Goal: Task Accomplishment & Management: Complete application form

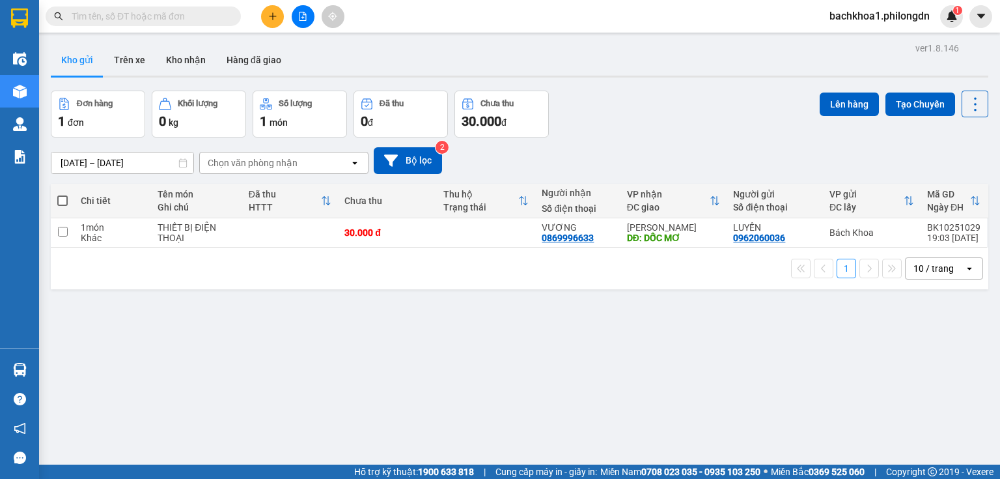
click at [270, 18] on icon "plus" at bounding box center [272, 16] width 9 height 9
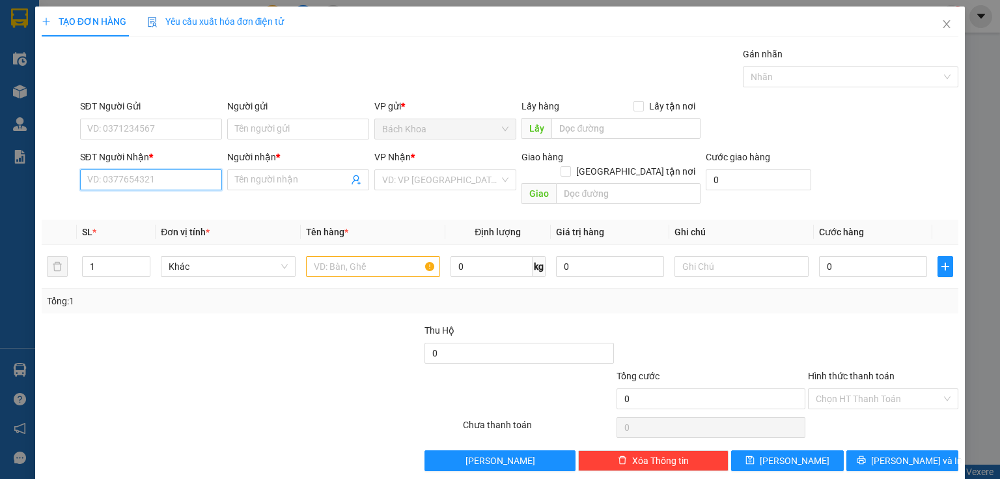
click at [136, 176] on input "SĐT Người Nhận *" at bounding box center [151, 179] width 142 height 21
click at [143, 215] on div "0378279971 - HẠNH" at bounding box center [149, 205] width 141 height 21
type input "0378279971"
type input "HẠNH"
type input "GIA TÂN"
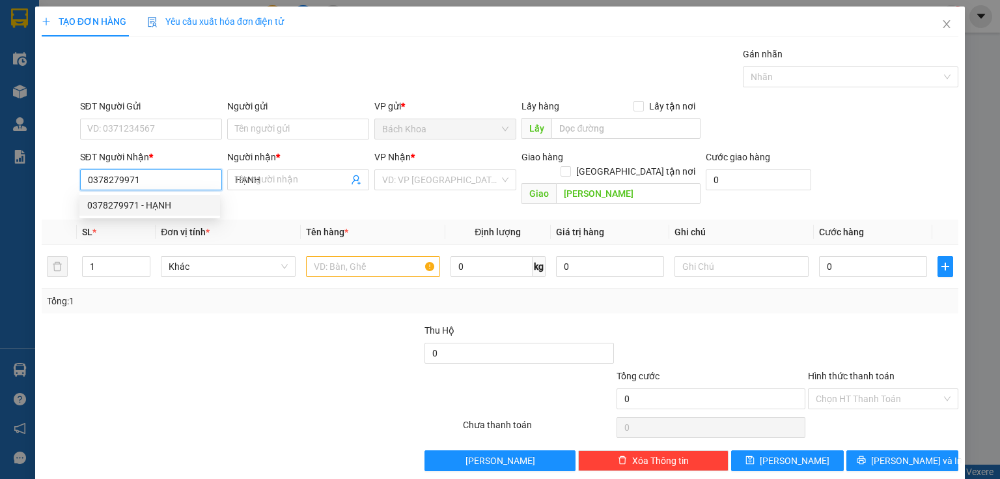
type input "40.000"
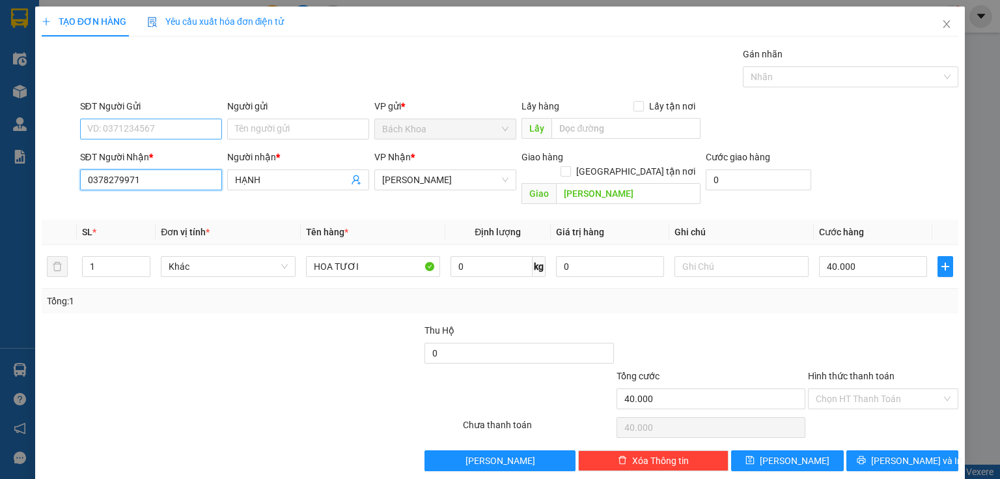
type input "0378279971"
click at [167, 124] on input "SĐT Người Gửi" at bounding box center [151, 129] width 142 height 21
click at [135, 156] on div "0332502859" at bounding box center [149, 154] width 125 height 14
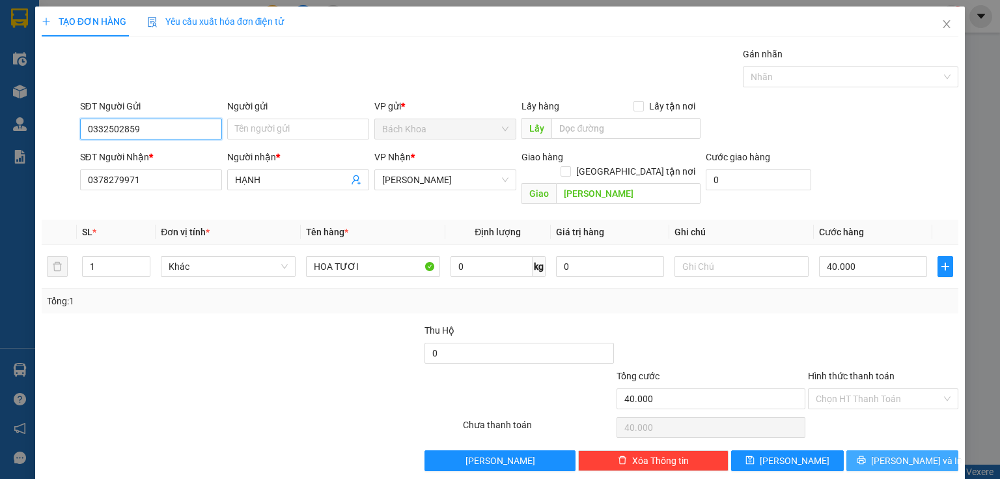
type input "0332502859"
click at [883, 450] on button "Lưu và In" at bounding box center [903, 460] width 113 height 21
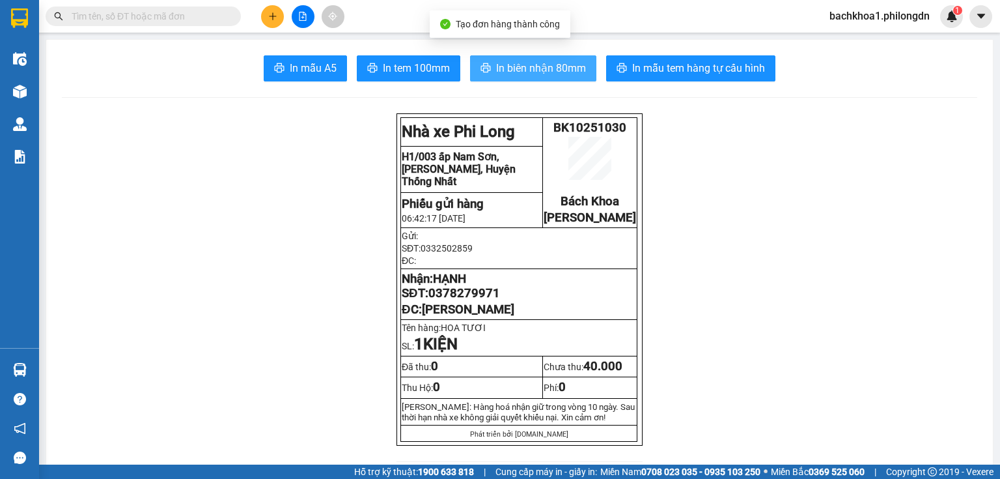
click at [532, 55] on button "In biên nhận 80mm" at bounding box center [533, 68] width 126 height 26
click at [532, 63] on span "In biên nhận 80mm" at bounding box center [541, 68] width 90 height 16
click at [547, 69] on span "In biên nhận 80mm" at bounding box center [541, 68] width 90 height 16
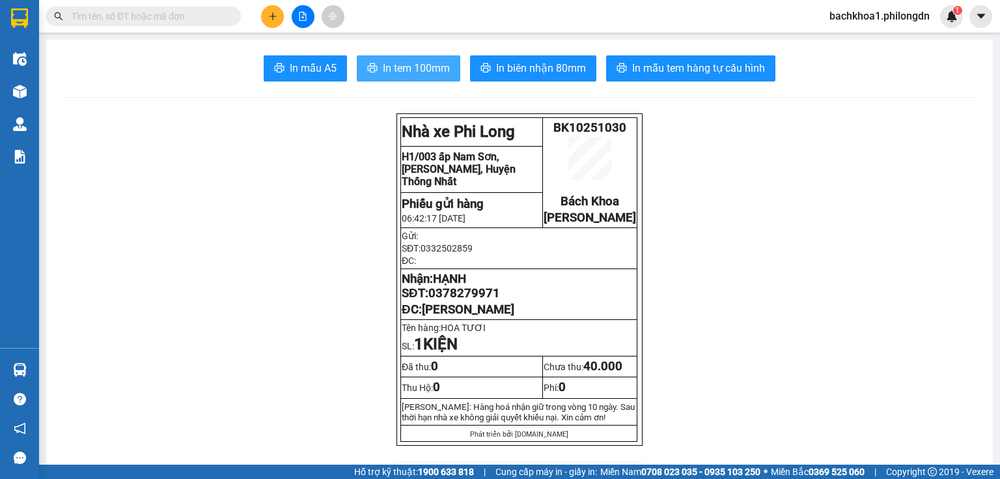
click at [385, 66] on span "In tem 100mm" at bounding box center [416, 68] width 67 height 16
click at [466, 300] on span "0378279971" at bounding box center [465, 293] width 72 height 14
copy span "0378279971"
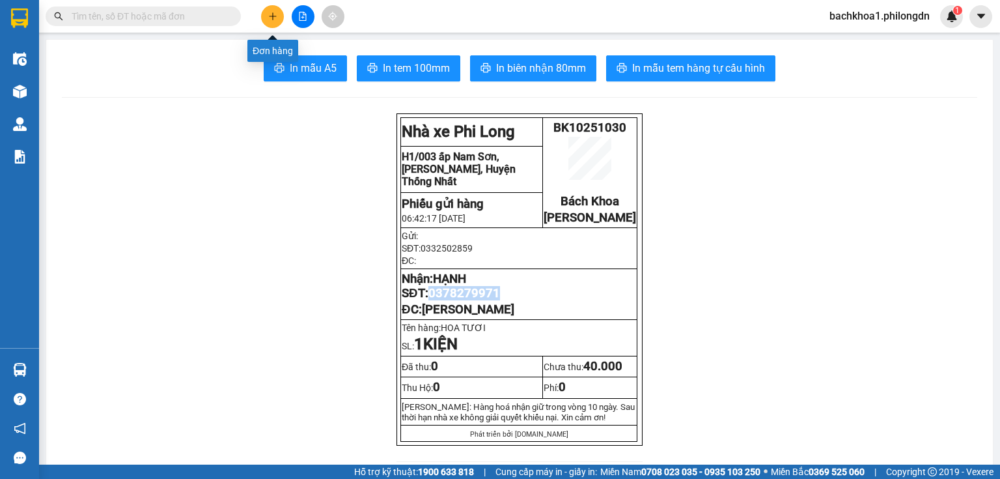
click at [274, 19] on icon "plus" at bounding box center [272, 16] width 9 height 9
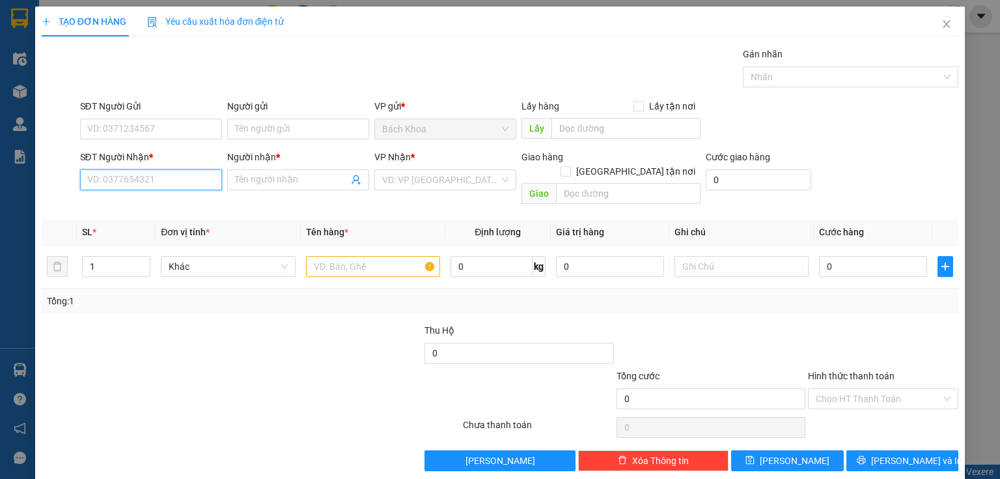
click at [202, 179] on input "SĐT Người Nhận *" at bounding box center [151, 179] width 142 height 21
type input "0876991685"
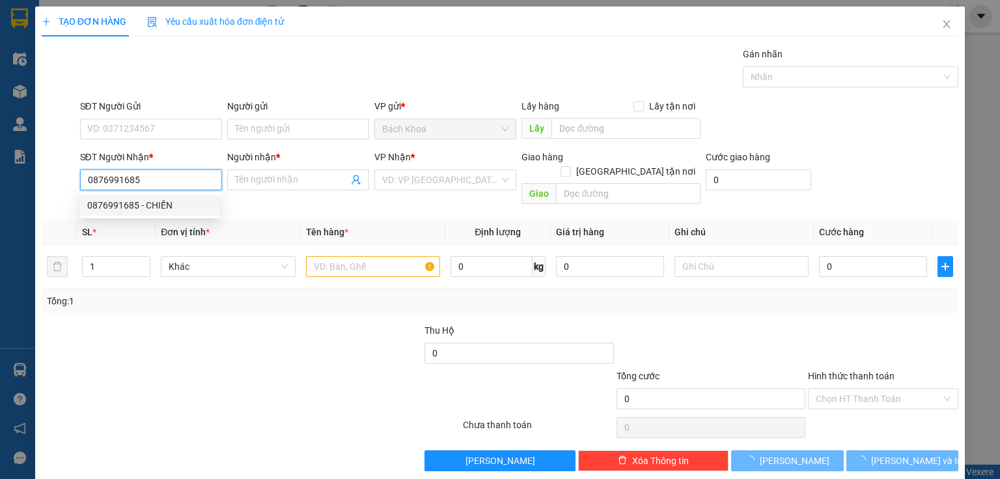
click at [175, 207] on div "0876991685 - CHIẾN" at bounding box center [149, 205] width 125 height 14
type input "CHIẾN"
type input "CX THANH SƠN"
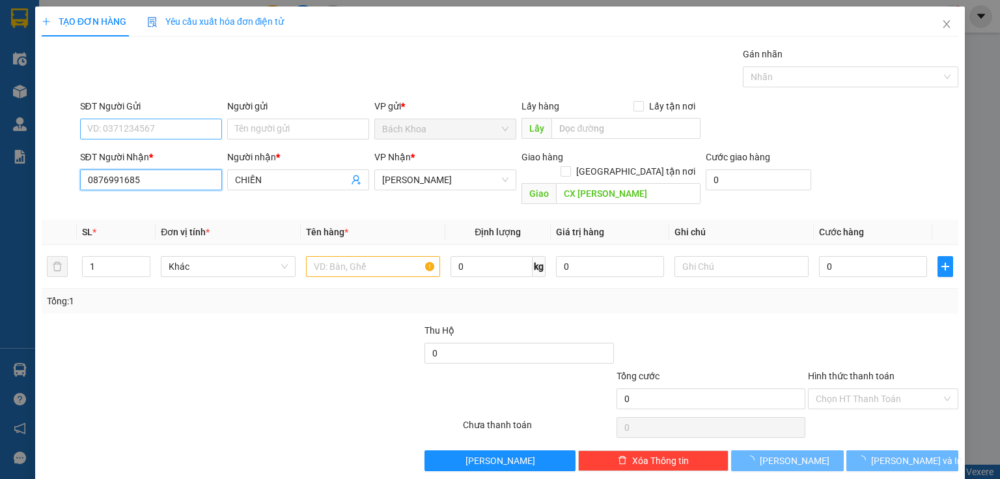
type input "0876991685"
click at [156, 130] on input "SĐT Người Gửi" at bounding box center [151, 129] width 142 height 21
type input "30.000"
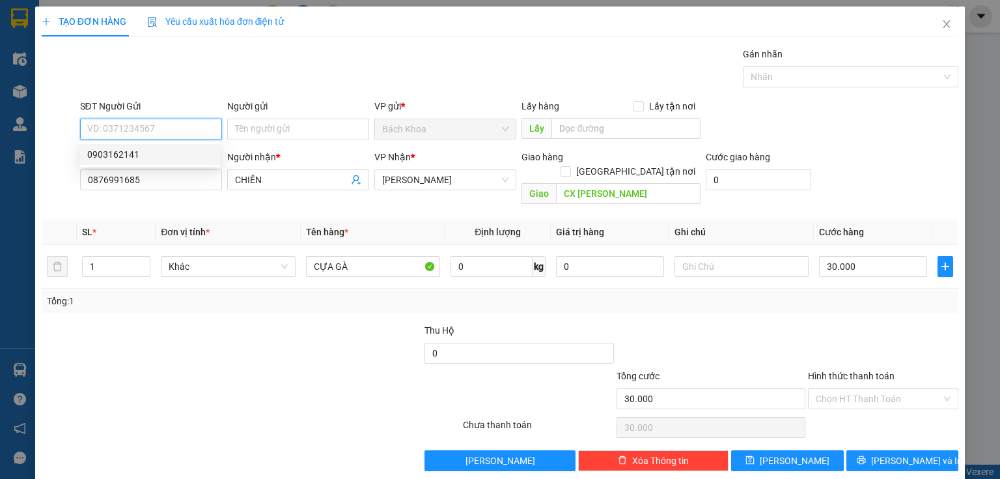
click at [167, 150] on div "0903162141" at bounding box center [149, 154] width 125 height 14
type input "0903162141"
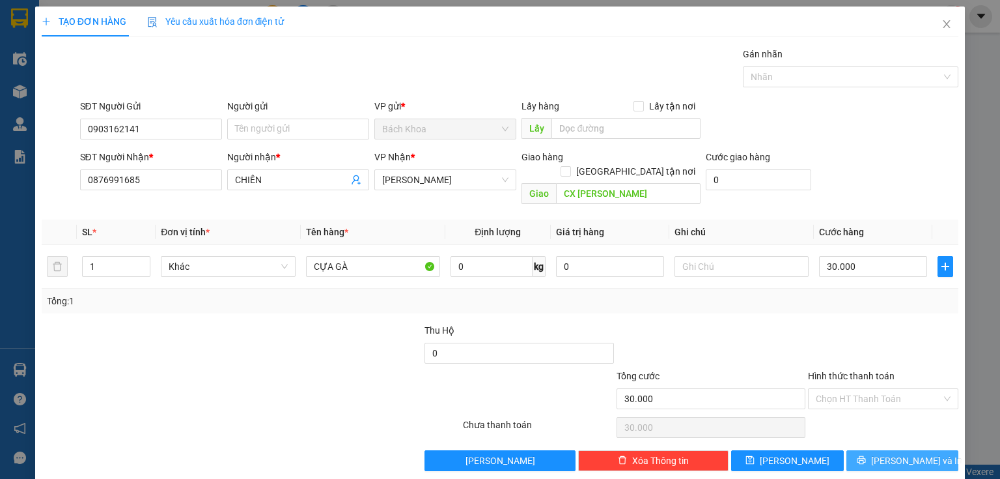
click at [948, 450] on button "Lưu và In" at bounding box center [903, 460] width 113 height 21
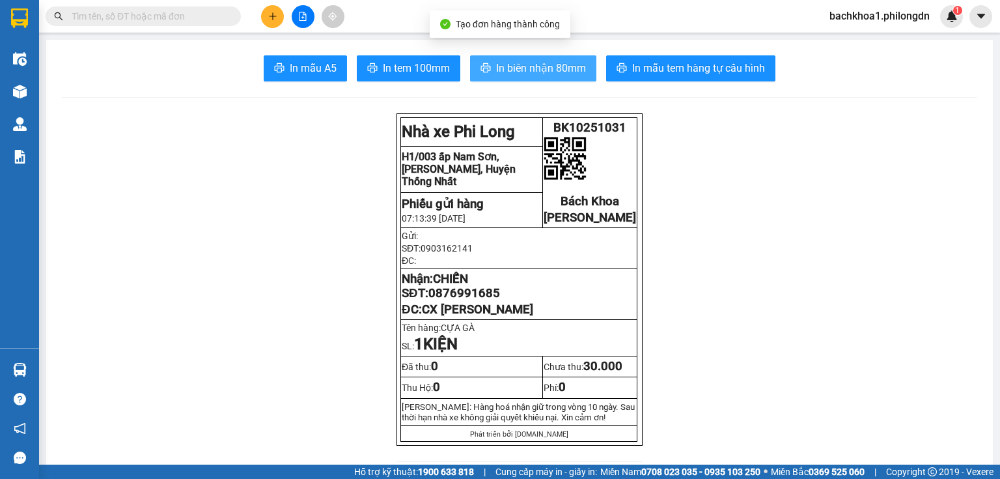
click at [556, 66] on span "In biên nhận 80mm" at bounding box center [541, 68] width 90 height 16
click at [578, 71] on span "In biên nhận 80mm" at bounding box center [541, 68] width 90 height 16
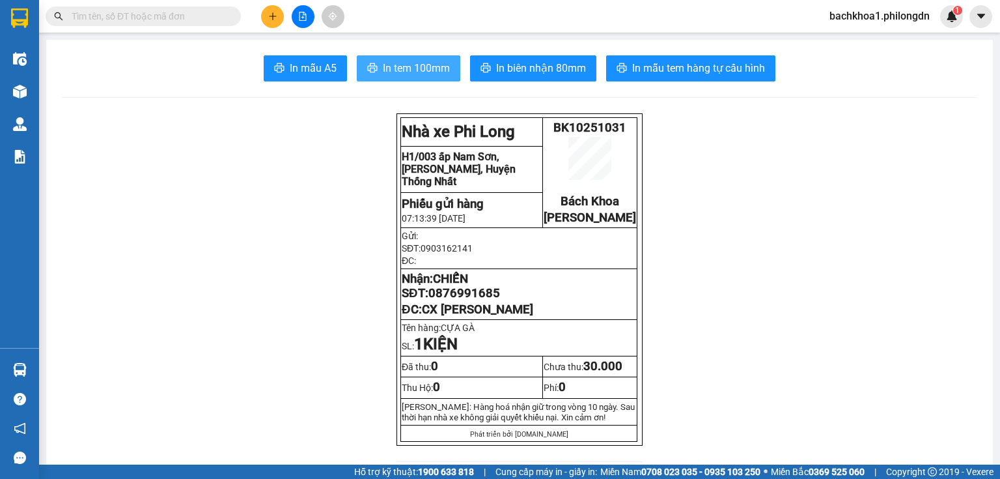
click at [429, 70] on span "In tem 100mm" at bounding box center [416, 68] width 67 height 16
drag, startPoint x: 483, startPoint y: 290, endPoint x: 481, endPoint y: 302, distance: 12.5
click at [481, 300] on p "Nhận: CHIẾN SĐT: 0876991685" at bounding box center [519, 286] width 234 height 29
click at [481, 300] on span "0876991685" at bounding box center [465, 293] width 72 height 14
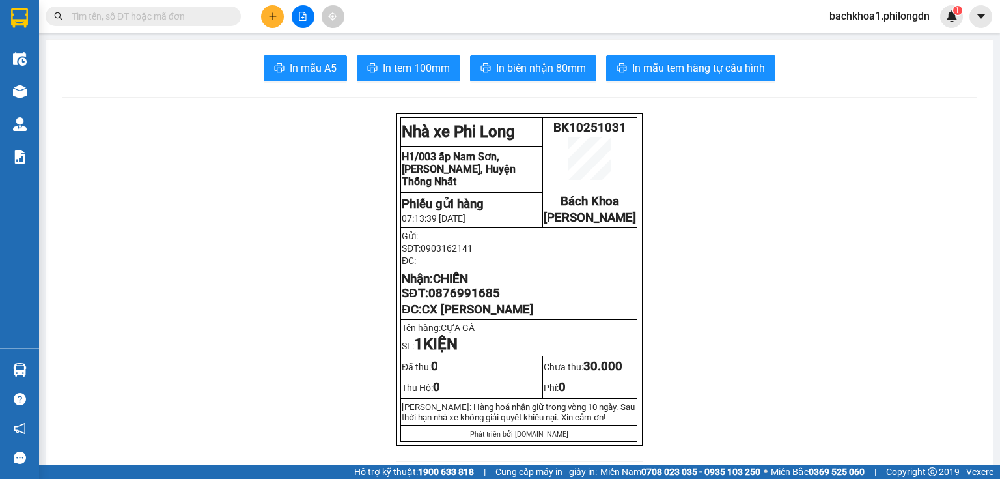
click at [273, 14] on icon "plus" at bounding box center [272, 15] width 1 height 7
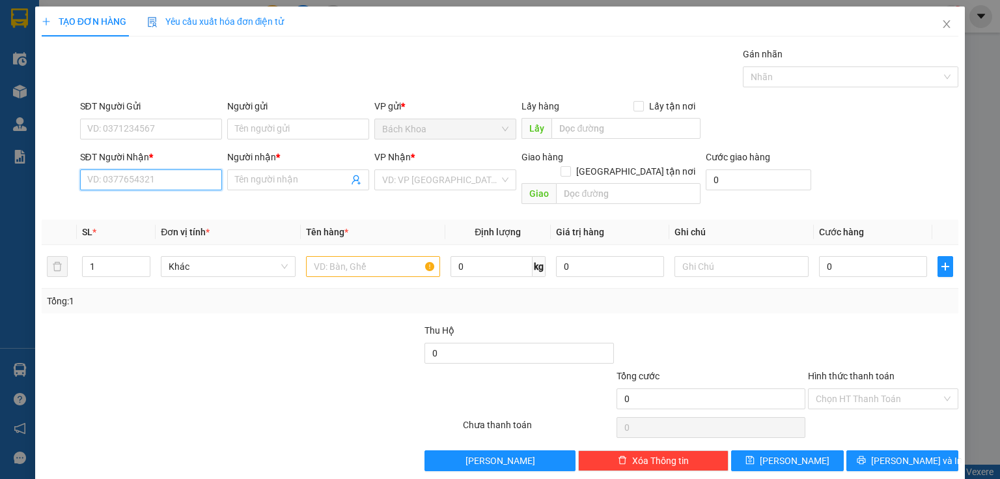
drag, startPoint x: 140, startPoint y: 177, endPoint x: 1000, endPoint y: 257, distance: 863.4
click at [141, 176] on input "SĐT Người Nhận *" at bounding box center [151, 179] width 142 height 21
click at [322, 57] on div "Gán nhãn Nhãn" at bounding box center [520, 70] width 884 height 46
click at [122, 178] on input "SĐT Người Nhận *" at bounding box center [151, 179] width 142 height 21
click at [135, 196] on div "0925981538 - HIỀN" at bounding box center [149, 205] width 141 height 21
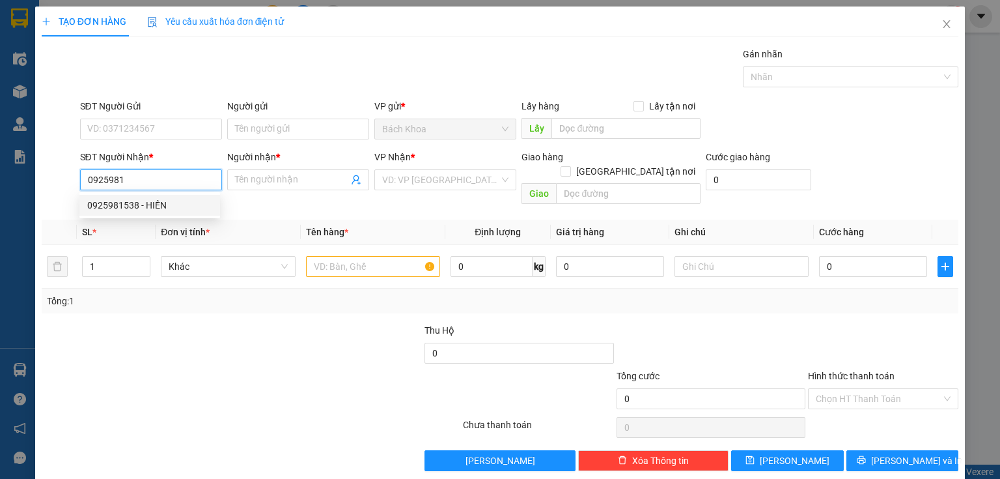
type input "0925981538"
type input "HIỀN"
type input "NHÀ XE"
type input "40.000"
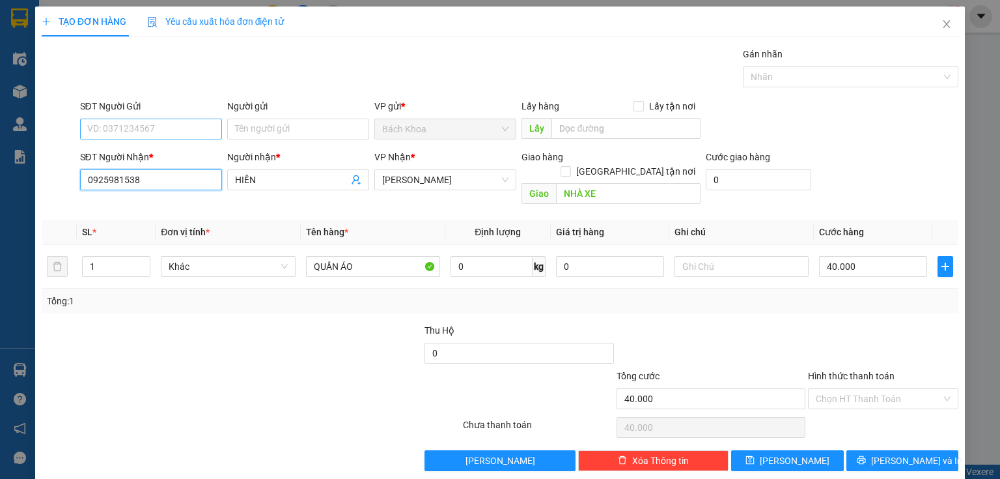
type input "0925981538"
click at [182, 122] on input "SĐT Người Gửi" at bounding box center [151, 129] width 142 height 21
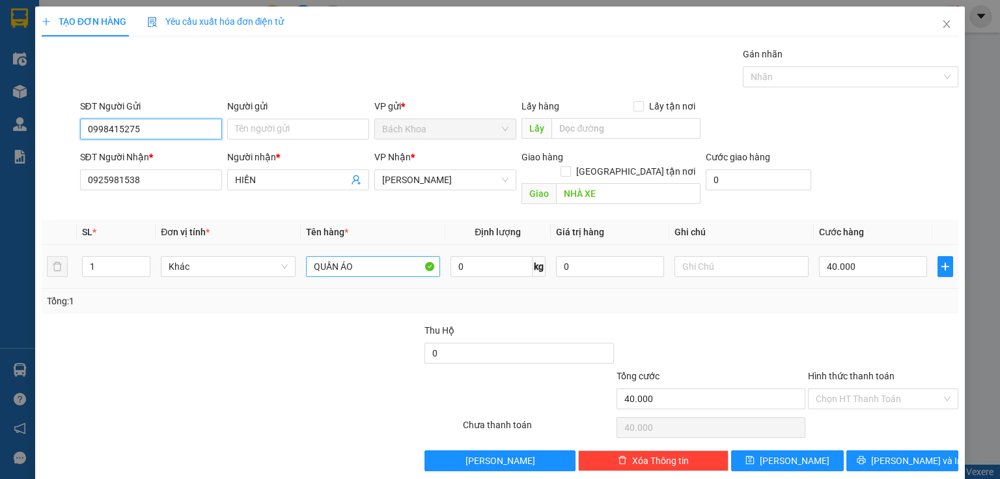
type input "0998415275"
click at [402, 256] on input "QUẦN ÁO" at bounding box center [373, 266] width 134 height 21
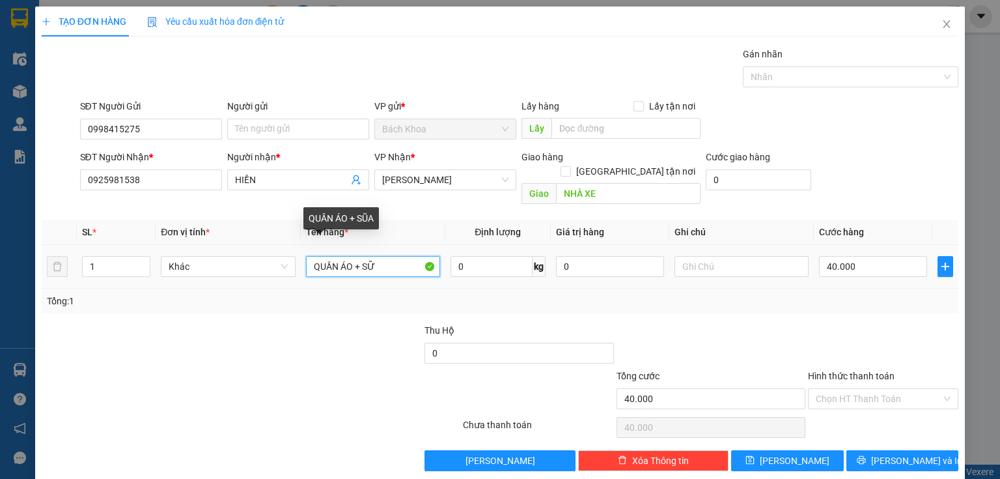
type input "QUẦN ÁO + SỮA"
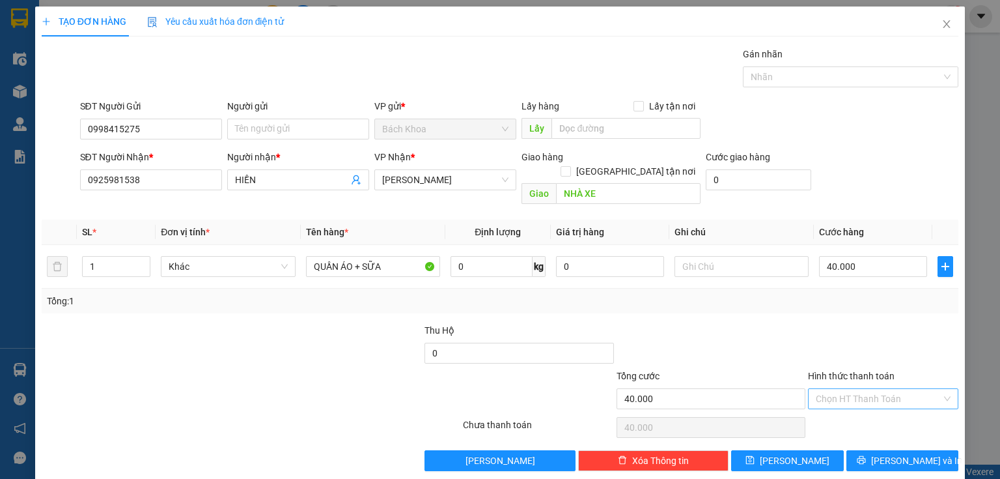
click at [890, 389] on input "Hình thức thanh toán" at bounding box center [879, 399] width 126 height 20
click at [874, 406] on div "Tại văn phòng" at bounding box center [877, 409] width 134 height 14
click at [890, 450] on button "Lưu và In" at bounding box center [903, 460] width 113 height 21
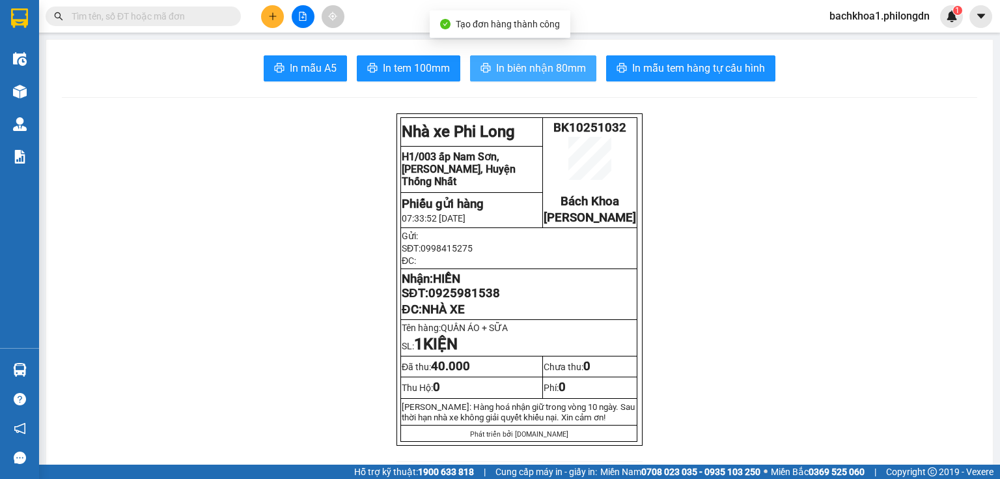
click at [552, 76] on button "In biên nhận 80mm" at bounding box center [533, 68] width 126 height 26
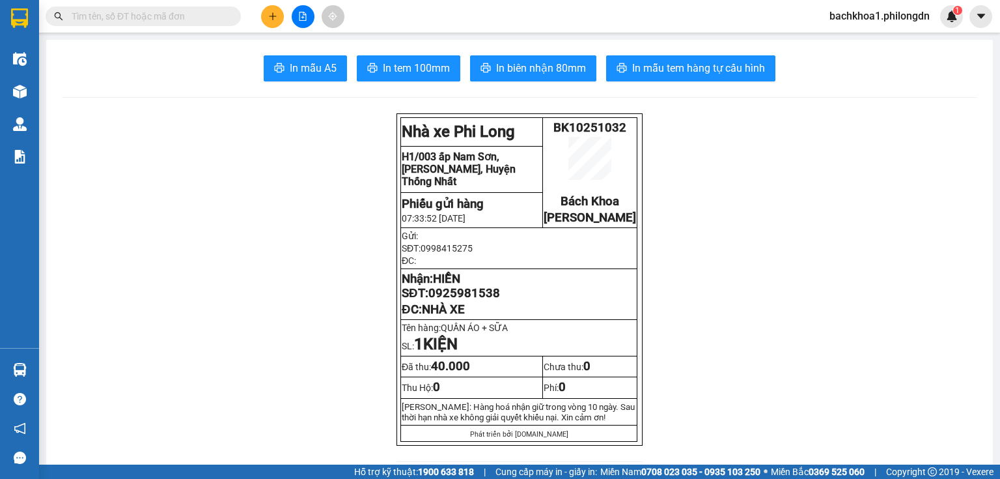
click at [528, 76] on button "In biên nhận 80mm" at bounding box center [533, 68] width 126 height 26
click at [477, 300] on span "0925981538" at bounding box center [465, 293] width 72 height 14
click at [412, 63] on span "In tem 100mm" at bounding box center [416, 68] width 67 height 16
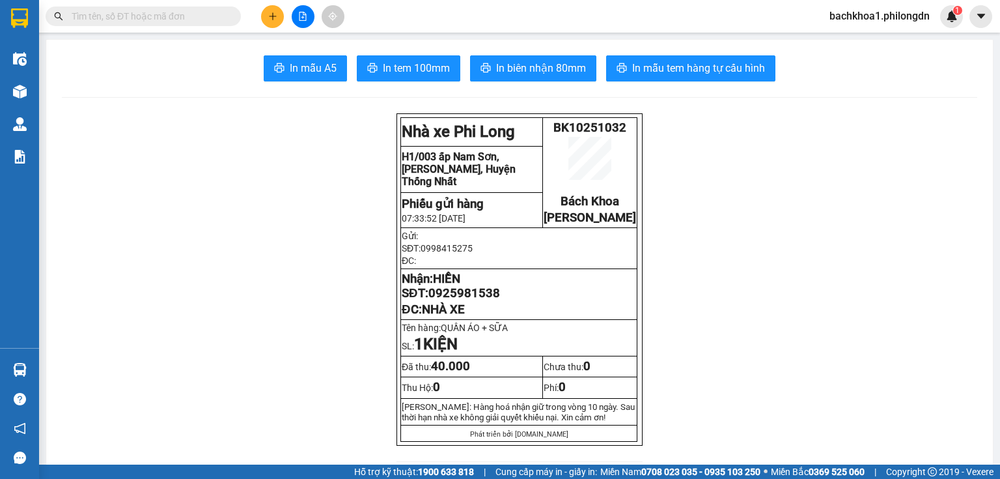
click at [273, 16] on icon "plus" at bounding box center [272, 16] width 7 height 1
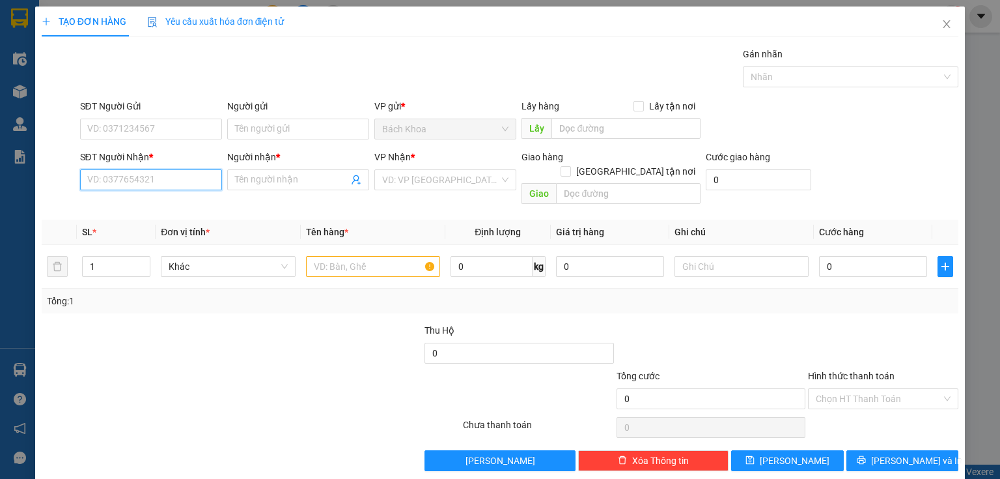
click at [149, 186] on input "SĐT Người Nhận *" at bounding box center [151, 179] width 142 height 21
click at [156, 200] on div "0898122232 - TIẾN" at bounding box center [149, 205] width 125 height 14
type input "0898122232"
type input "TIẾN"
type input "97 DG"
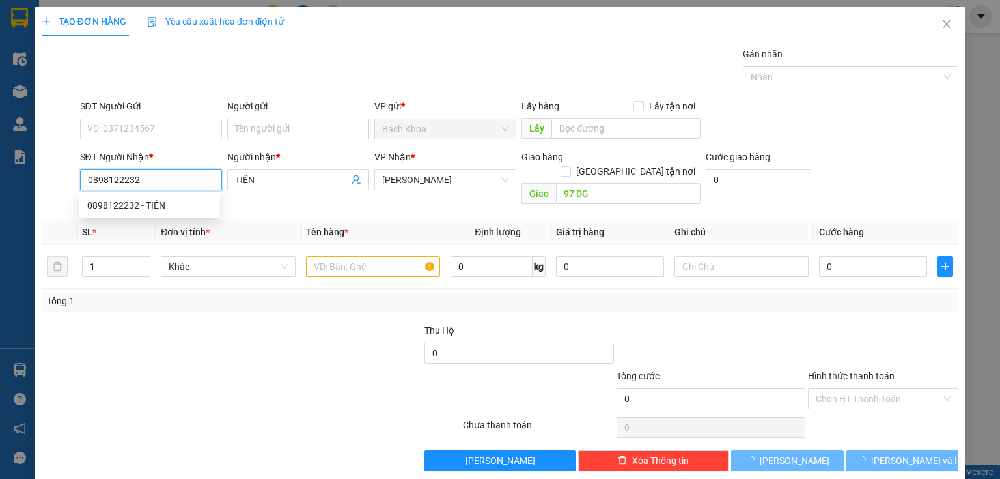
type input "30.000"
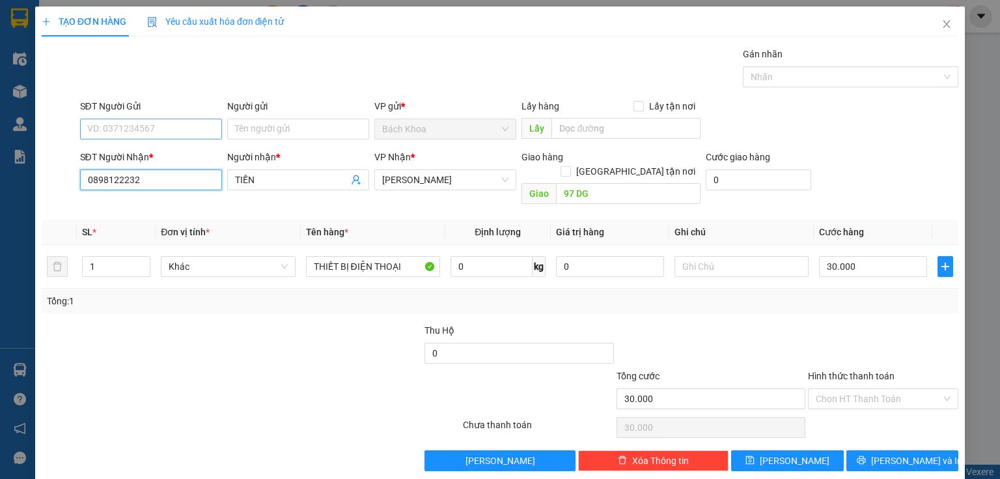
type input "0898122232"
click at [180, 130] on input "SĐT Người Gửi" at bounding box center [151, 129] width 142 height 21
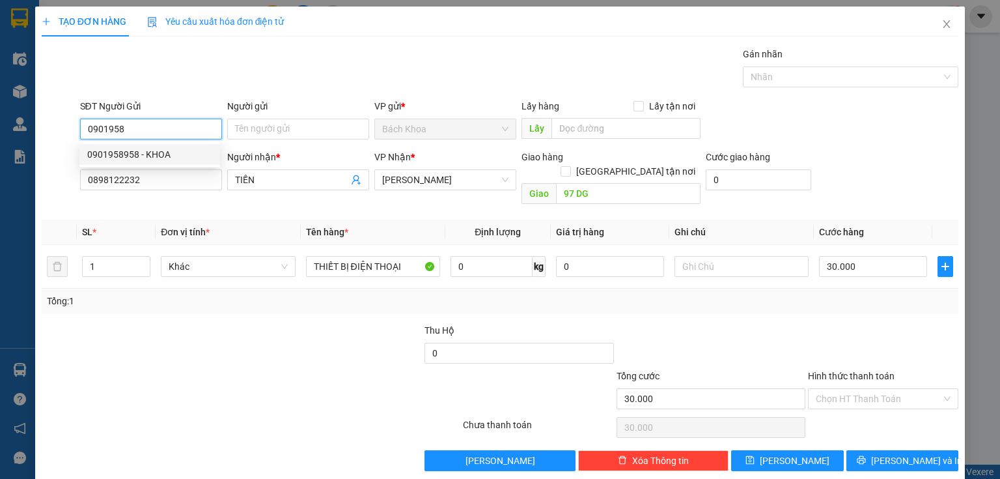
click at [149, 152] on div "0901958958 - KHOA" at bounding box center [149, 154] width 125 height 14
type input "0901958958"
type input "KHOA"
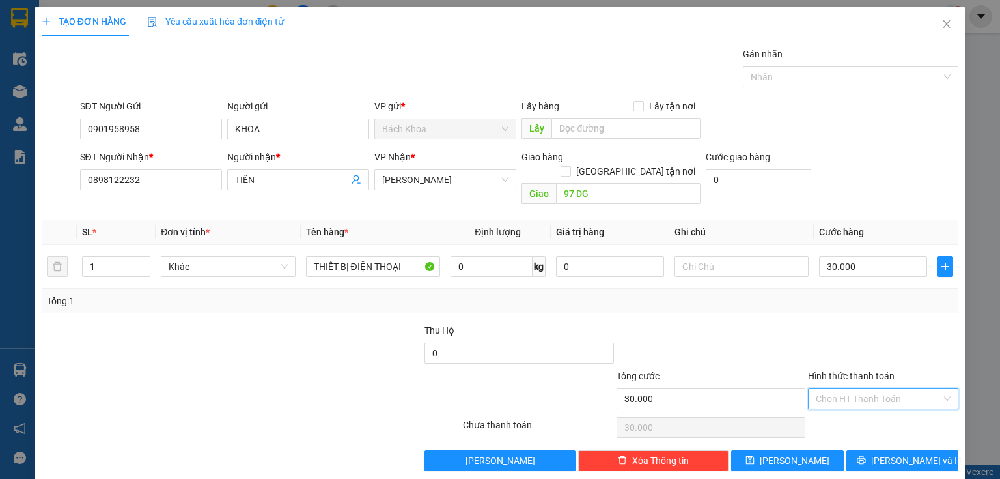
drag, startPoint x: 863, startPoint y: 379, endPoint x: 865, endPoint y: 389, distance: 10.6
click at [863, 389] on input "Hình thức thanh toán" at bounding box center [879, 399] width 126 height 20
click at [862, 412] on div "Tại văn phòng" at bounding box center [877, 409] width 134 height 14
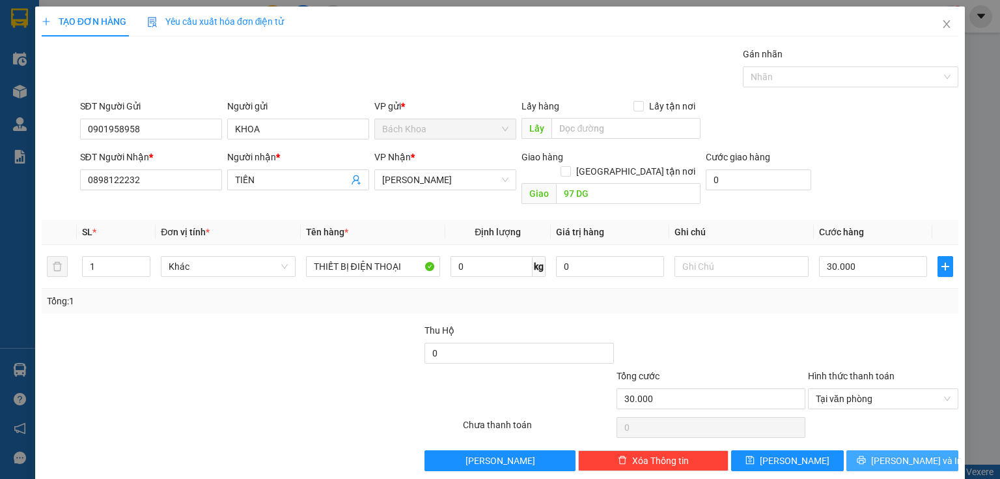
drag, startPoint x: 910, startPoint y: 442, endPoint x: 930, endPoint y: 448, distance: 21.0
click at [910, 453] on span "Lưu và In" at bounding box center [916, 460] width 91 height 14
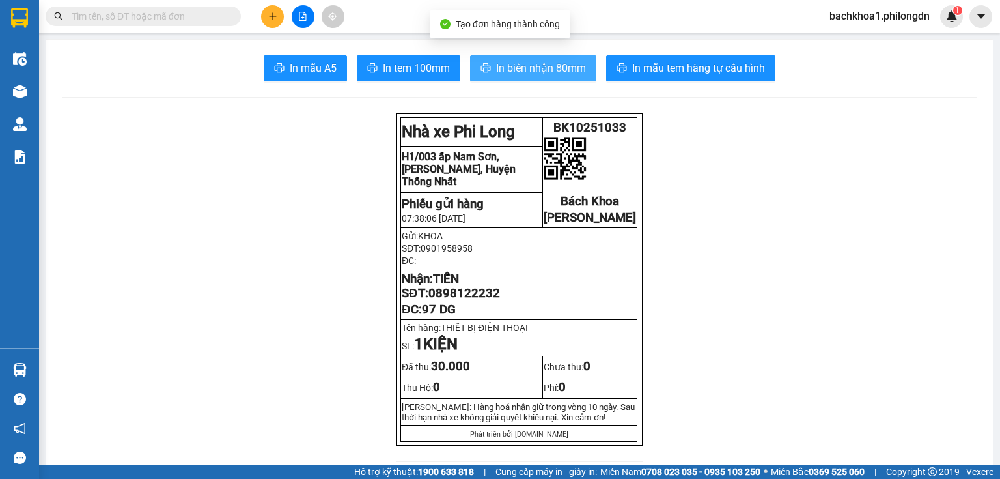
click at [558, 73] on span "In biên nhận 80mm" at bounding box center [541, 68] width 90 height 16
click at [529, 68] on span "In biên nhận 80mm" at bounding box center [541, 68] width 90 height 16
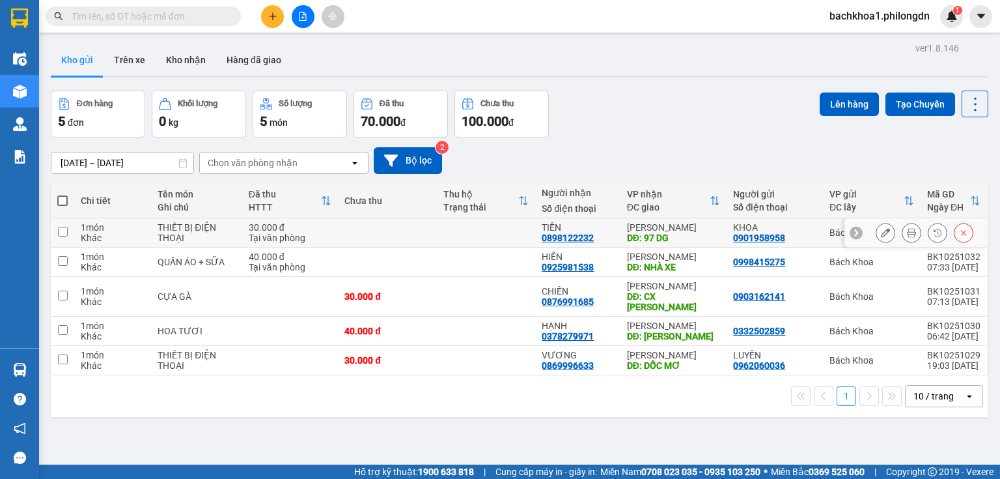
click at [907, 234] on icon at bounding box center [911, 232] width 9 height 9
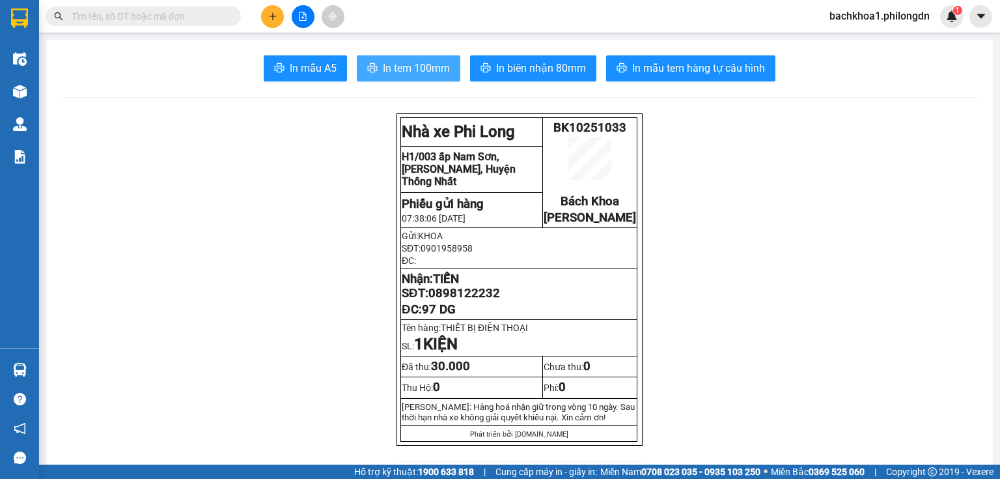
click at [406, 72] on span "In tem 100mm" at bounding box center [416, 68] width 67 height 16
click at [478, 300] on span "0898122232" at bounding box center [465, 293] width 72 height 14
copy span "0898122232"
